Goal: Information Seeking & Learning: Learn about a topic

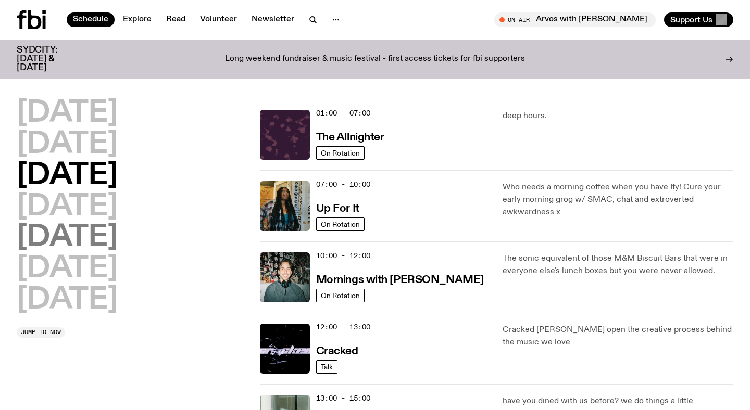
click at [88, 234] on h2 "[DATE]" at bounding box center [67, 237] width 101 height 29
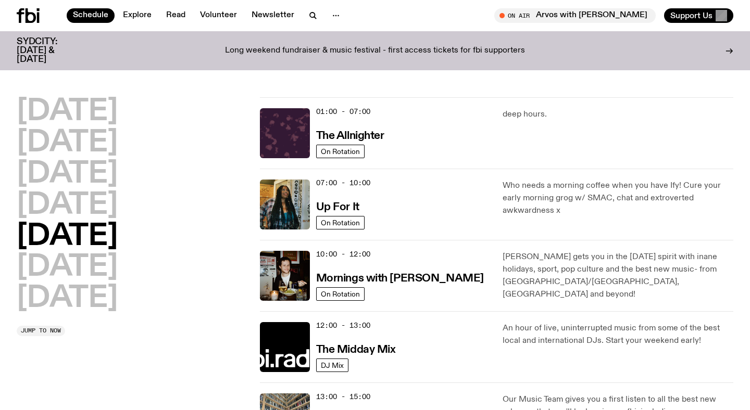
scroll to position [29, 0]
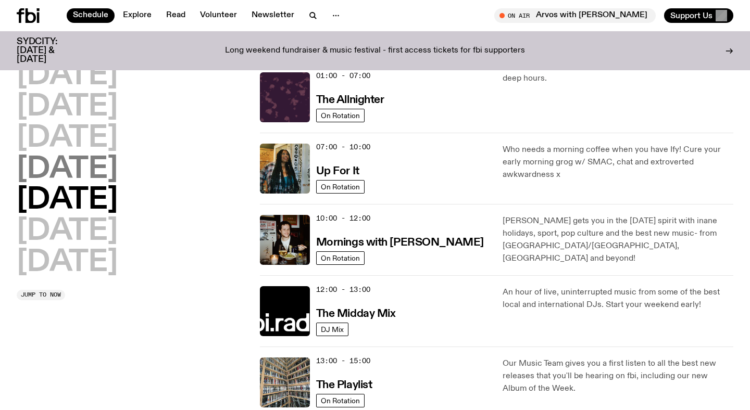
click at [95, 171] on h2 "[DATE]" at bounding box center [67, 169] width 101 height 29
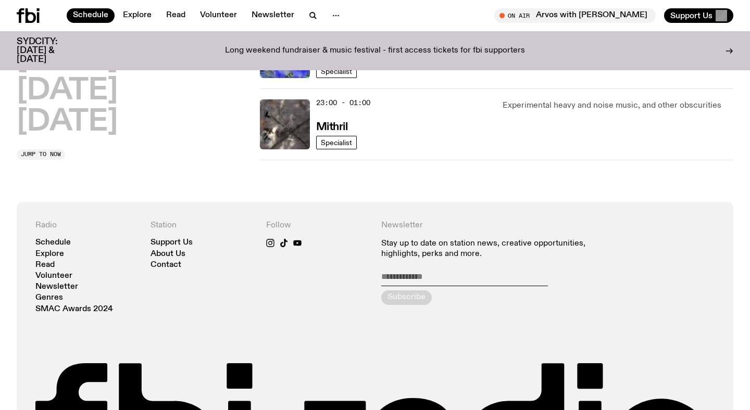
scroll to position [312, 0]
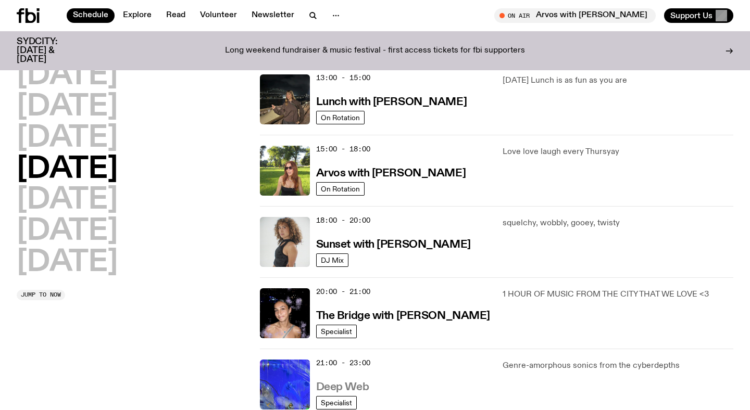
click at [354, 384] on h3 "Deep Web" at bounding box center [342, 387] width 53 height 11
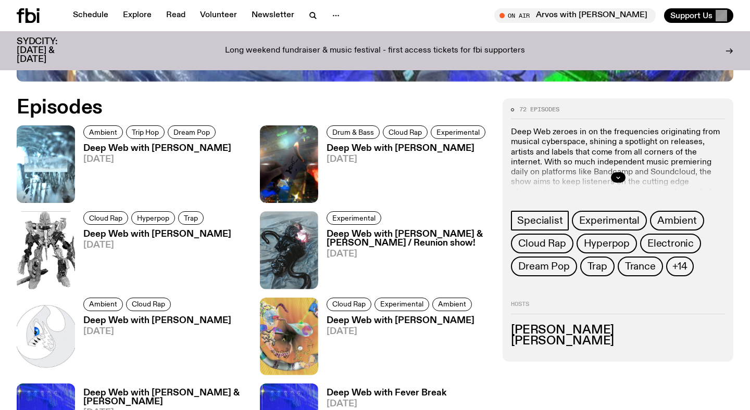
scroll to position [473, 0]
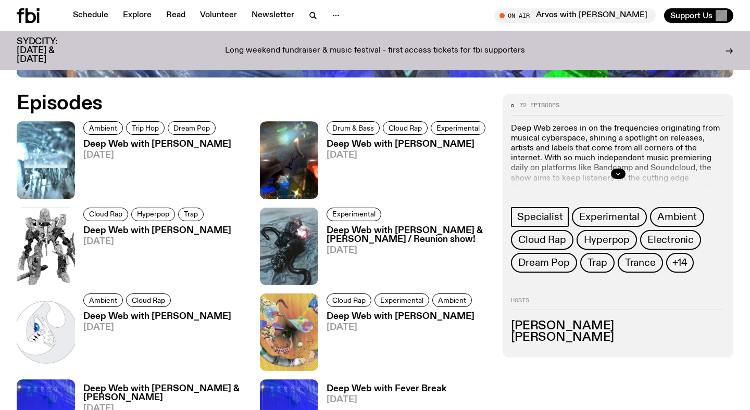
click at [386, 142] on h3 "Deep Web with [PERSON_NAME]" at bounding box center [407, 144] width 162 height 9
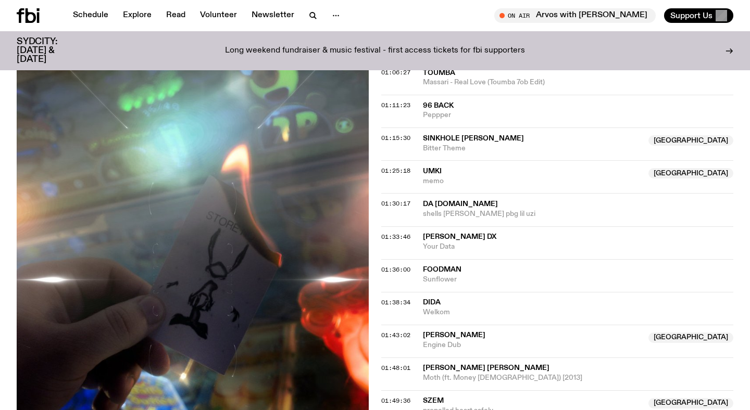
scroll to position [967, 0]
